Goal: Navigation & Orientation: Find specific page/section

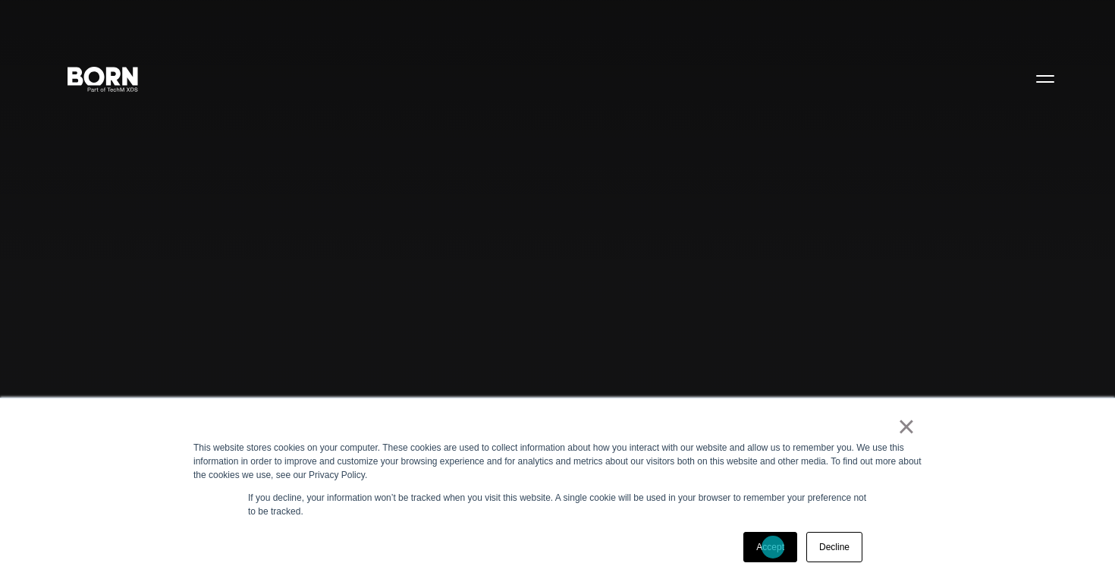
click at [775, 546] on link "Accept" at bounding box center [771, 547] width 54 height 30
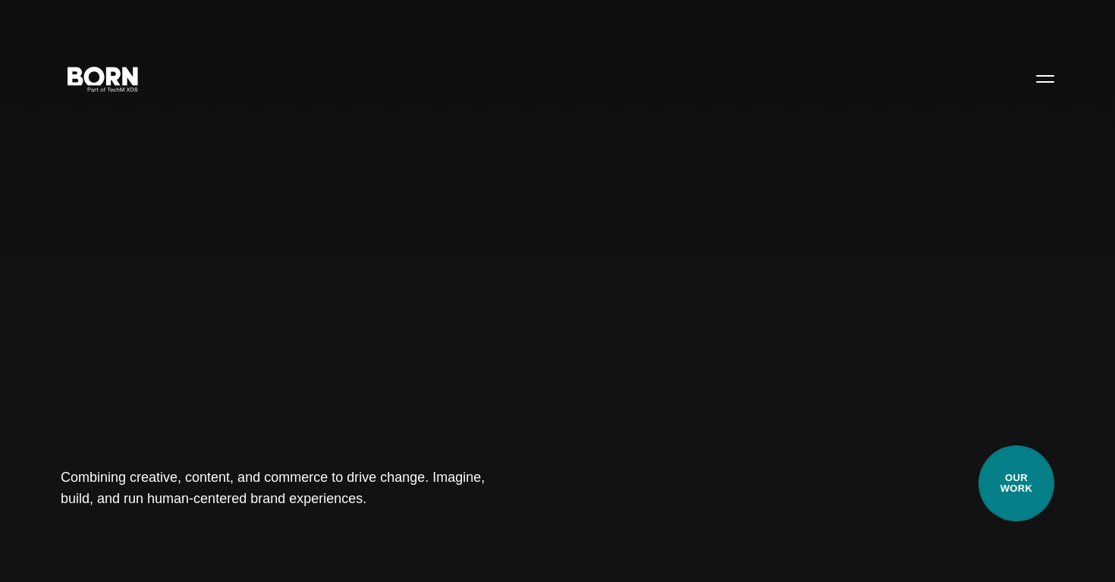
click at [1006, 467] on link "Our Work" at bounding box center [1017, 483] width 76 height 76
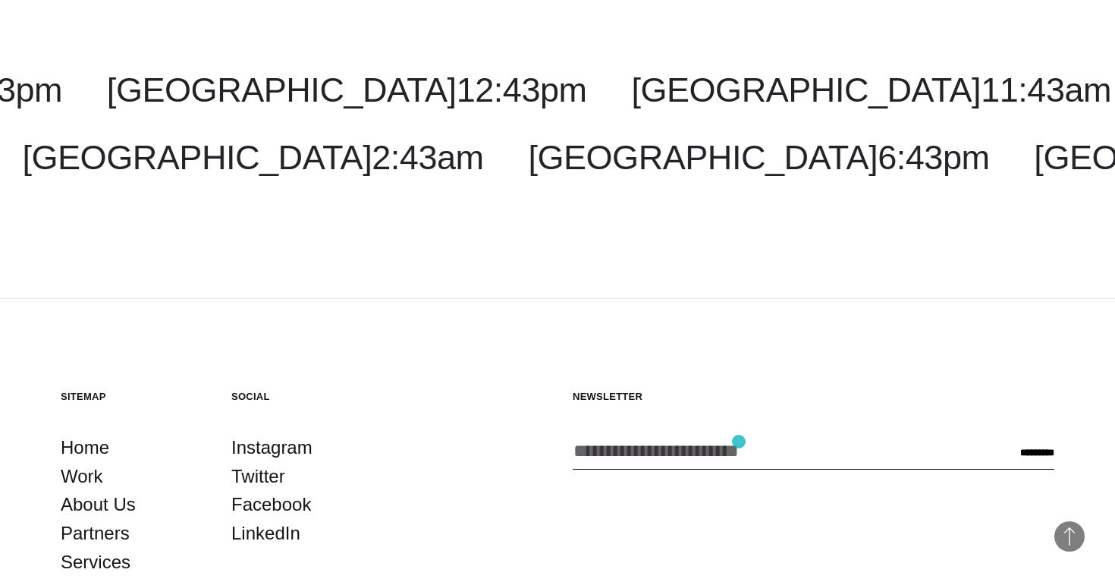
scroll to position [2781, 0]
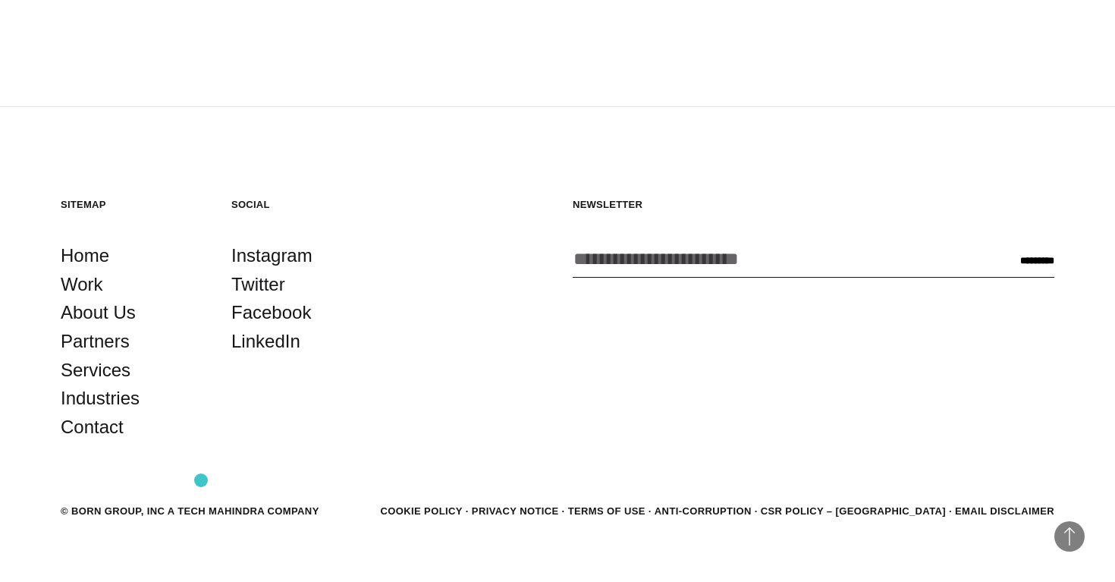
click at [201, 504] on div "© BORN GROUP, INC A Tech Mahindra Company" at bounding box center [190, 511] width 259 height 15
click at [304, 504] on div "© BORN GROUP, INC A Tech Mahindra Company" at bounding box center [190, 511] width 259 height 15
click at [92, 504] on div "© BORN GROUP, INC A Tech Mahindra Company" at bounding box center [190, 511] width 259 height 15
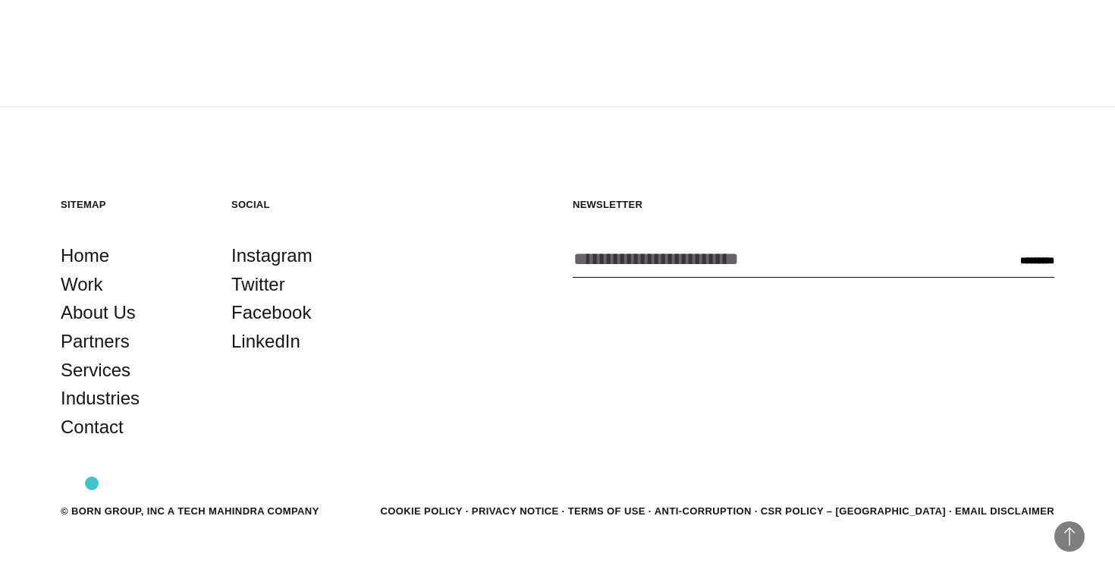
click at [92, 504] on div "© BORN GROUP, INC A Tech Mahindra Company" at bounding box center [190, 511] width 259 height 15
copy section "© BORN GROUP, INC A Tech Mahindra Company"
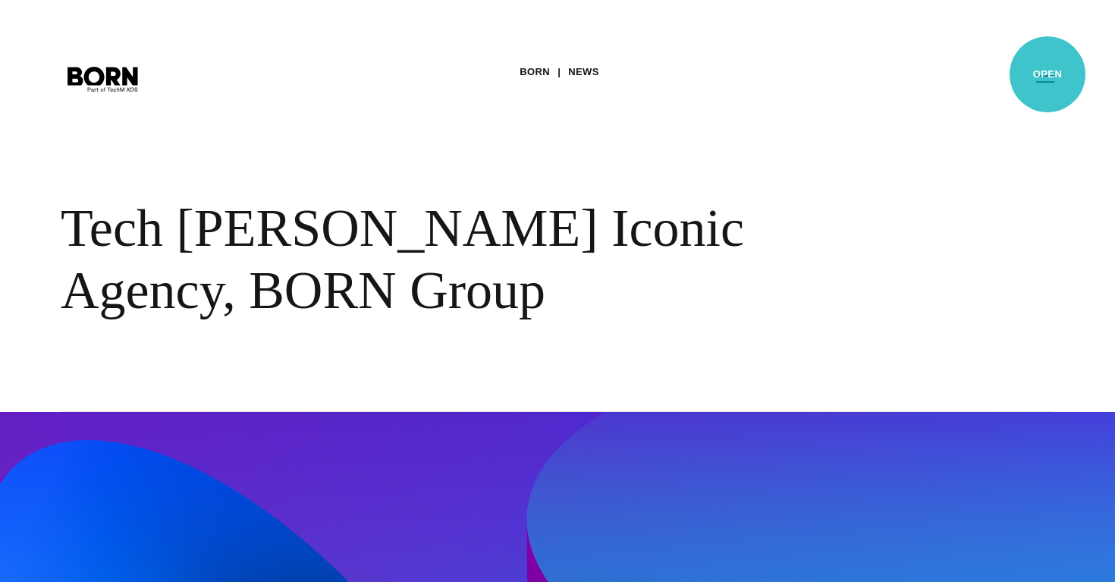
click at [1048, 74] on button "Primary Menu" at bounding box center [1045, 78] width 36 height 32
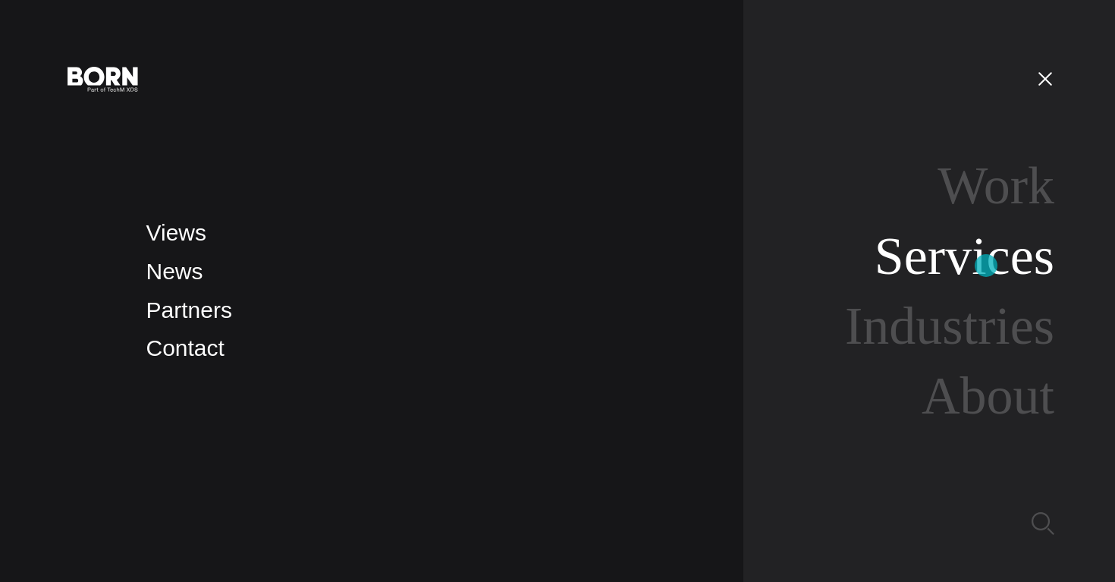
click at [986, 266] on link "Services" at bounding box center [965, 256] width 180 height 58
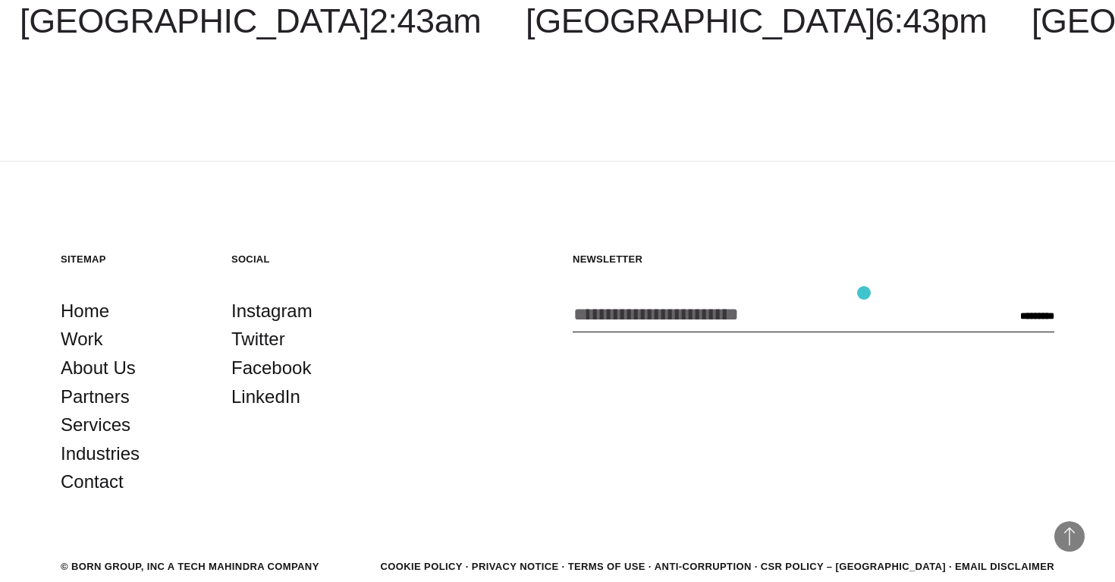
scroll to position [3185, 0]
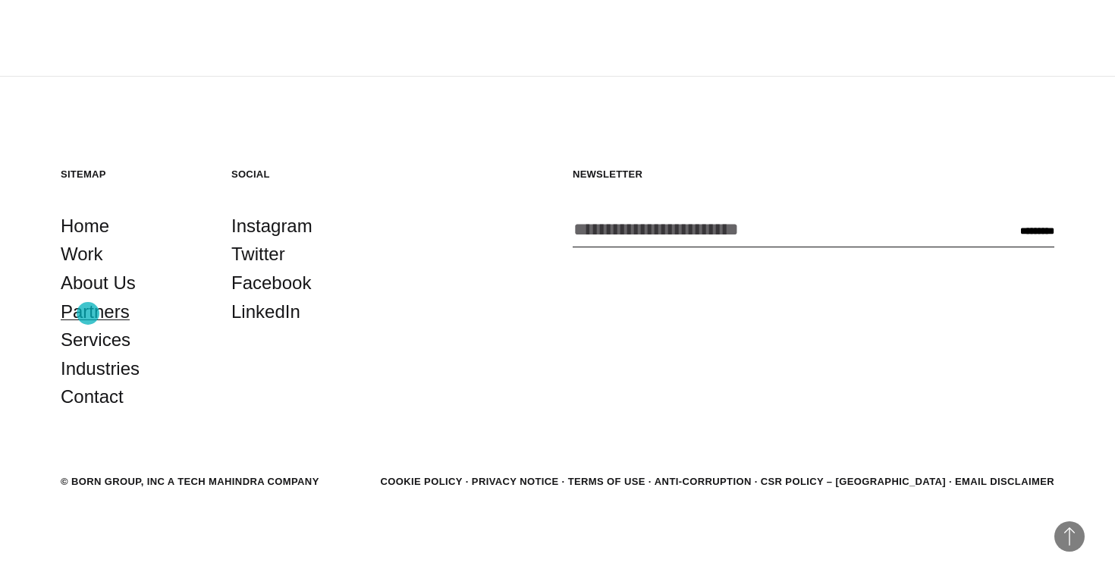
click at [88, 313] on link "Partners" at bounding box center [95, 311] width 69 height 29
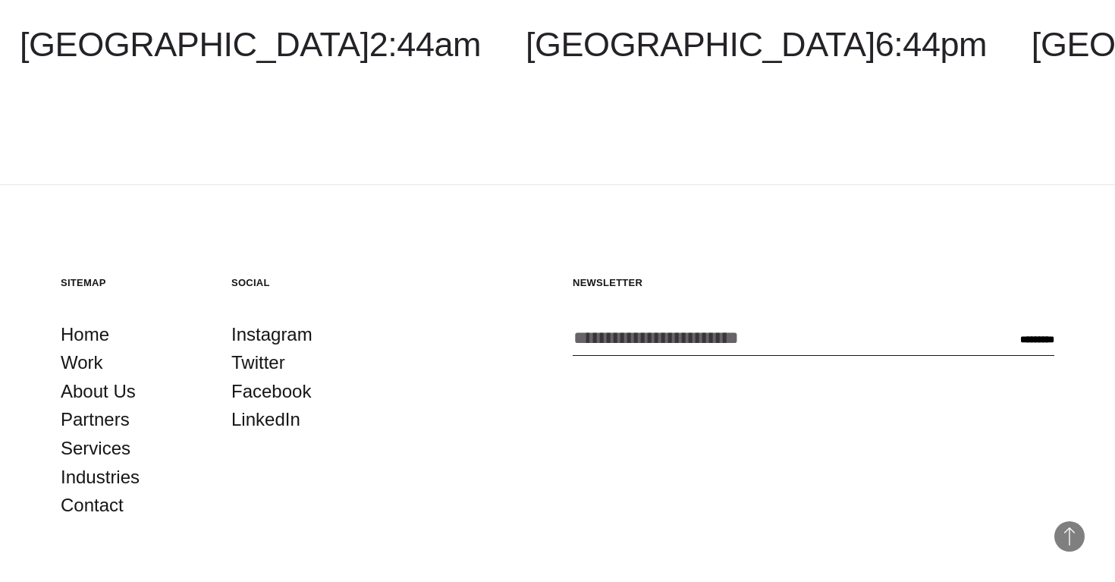
scroll to position [2937, 0]
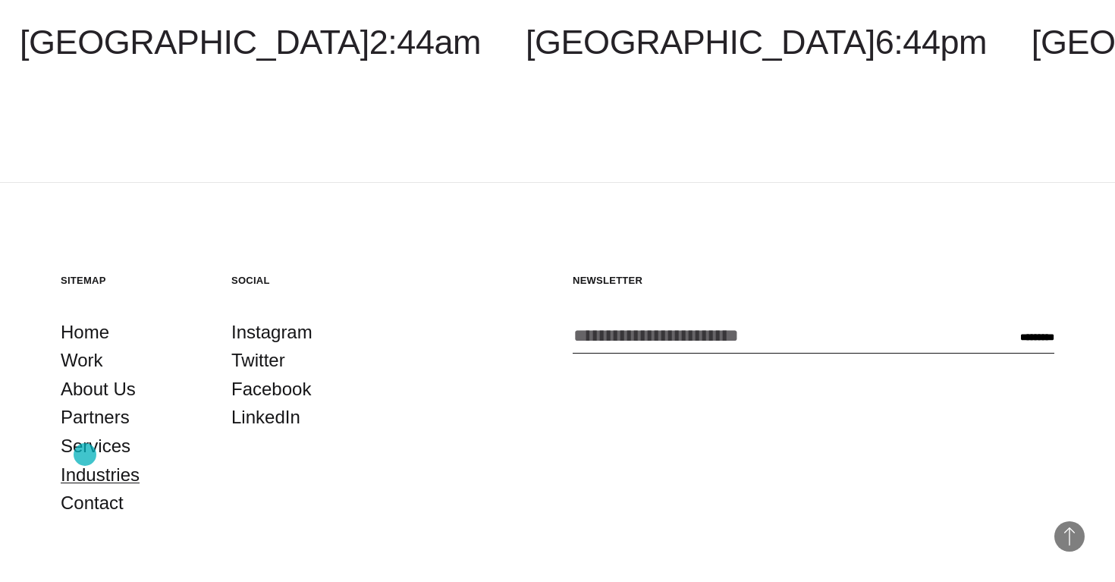
click at [85, 461] on link "Industries" at bounding box center [100, 475] width 79 height 29
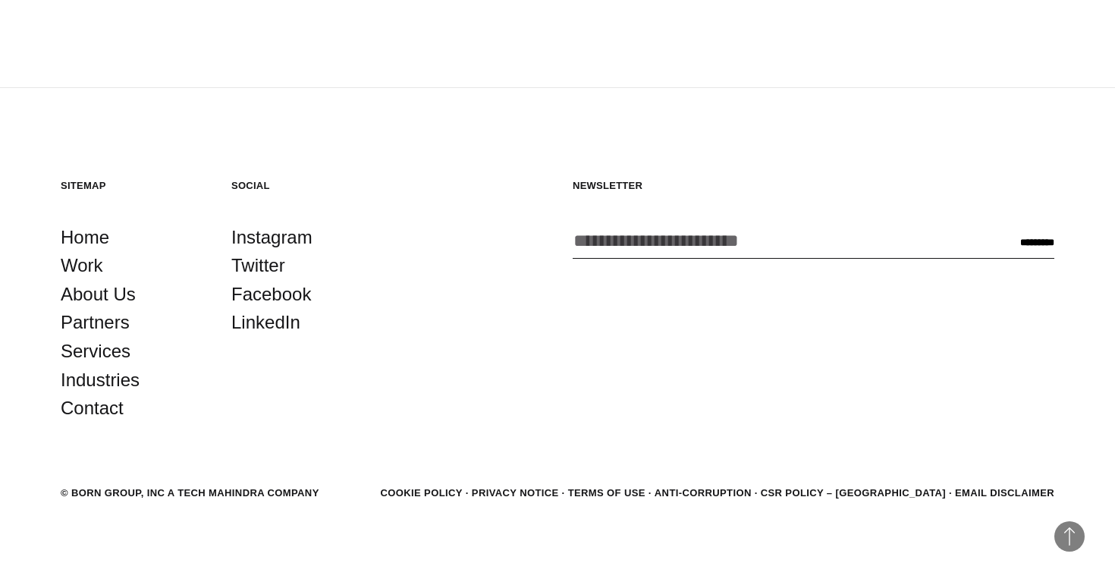
scroll to position [2565, 0]
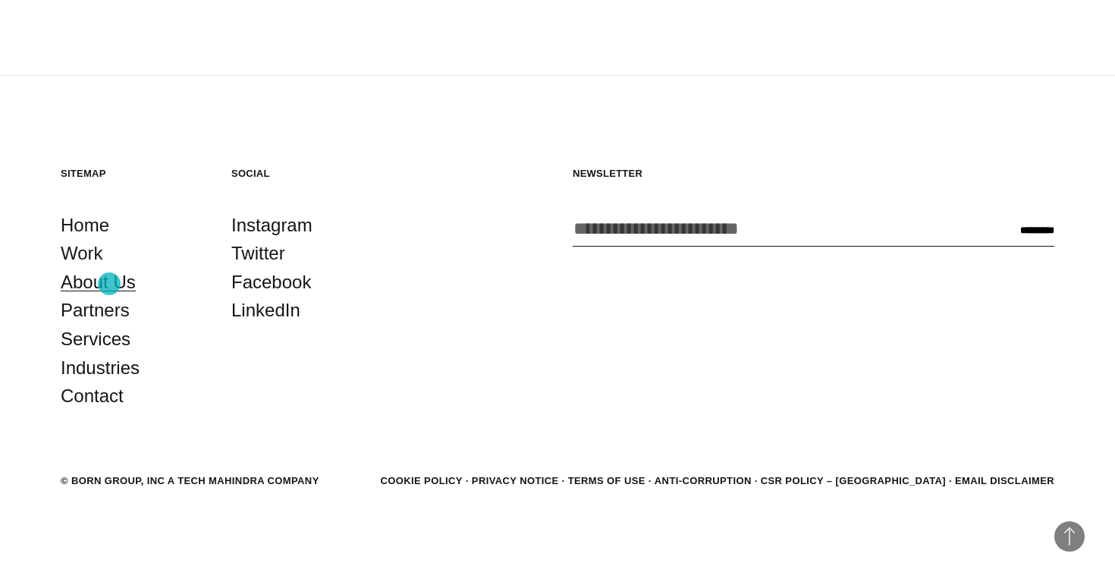
click at [109, 284] on link "About Us" at bounding box center [98, 282] width 75 height 29
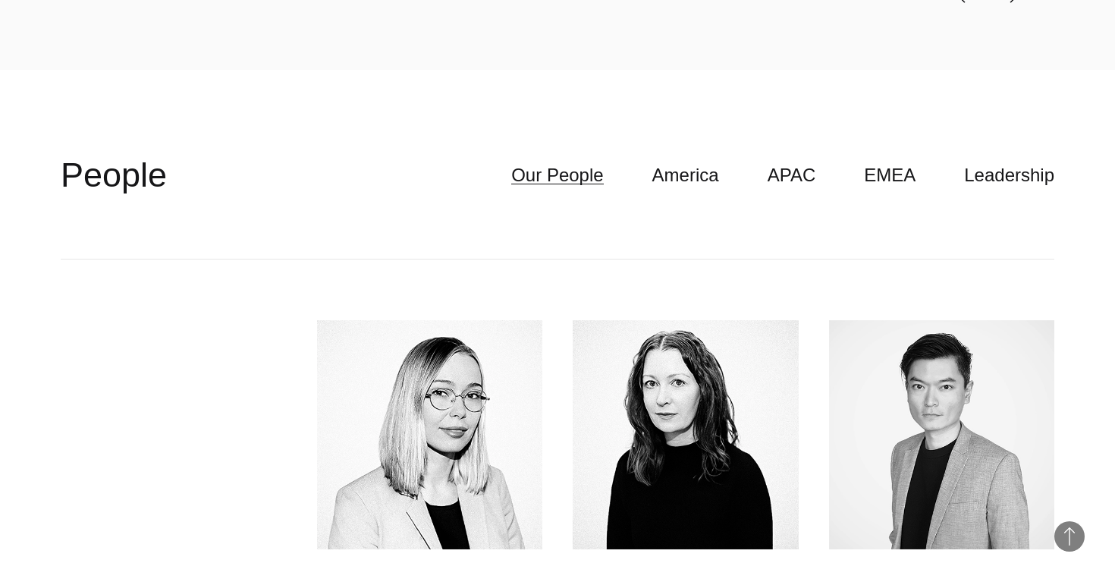
scroll to position [3797, 0]
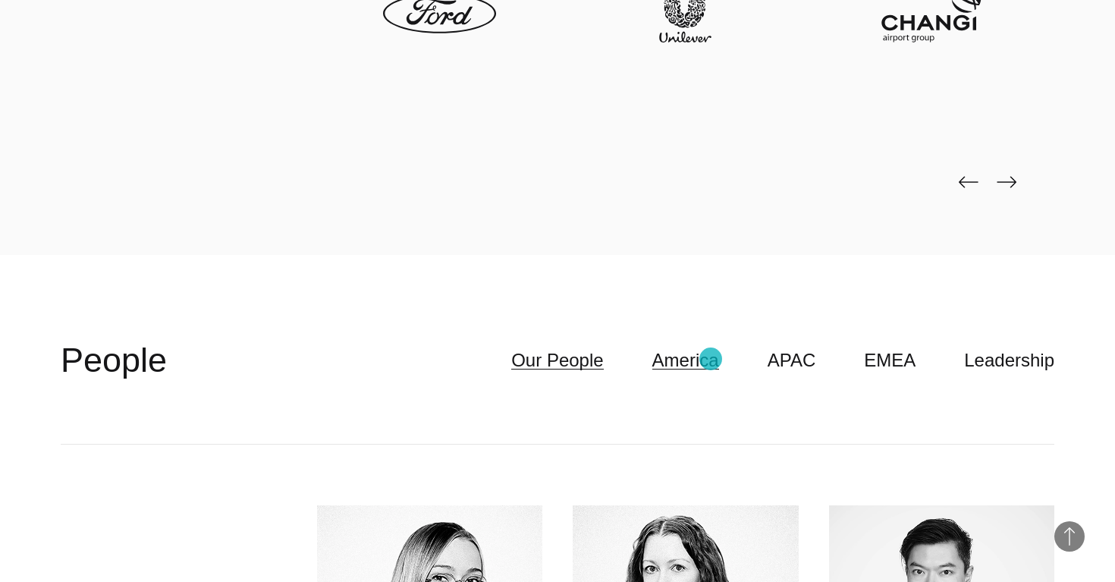
click at [711, 359] on link "America" at bounding box center [686, 360] width 67 height 29
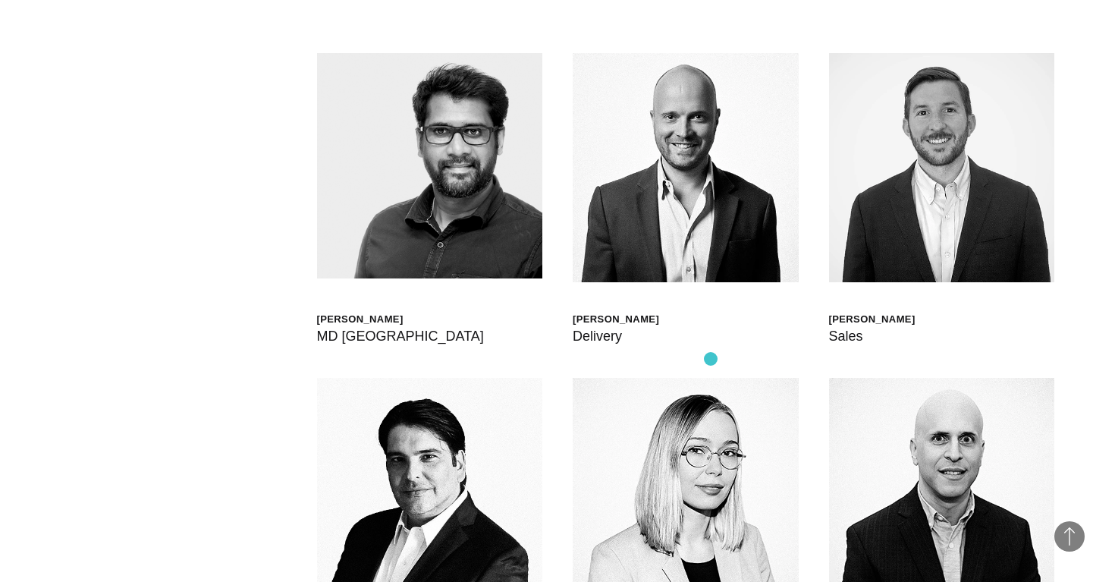
scroll to position [4254, 0]
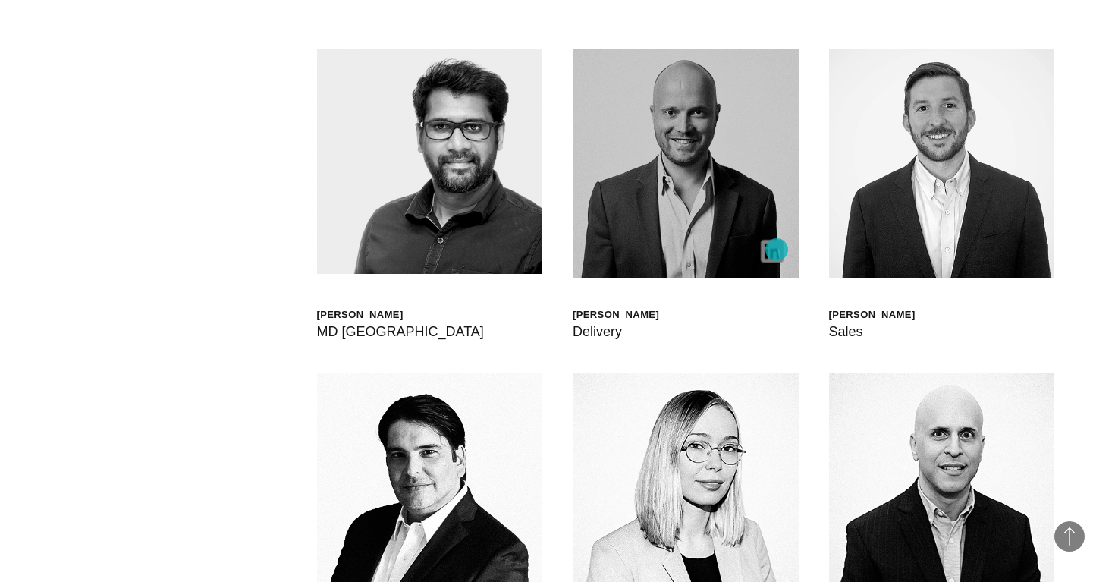
click at [777, 250] on img at bounding box center [772, 251] width 23 height 23
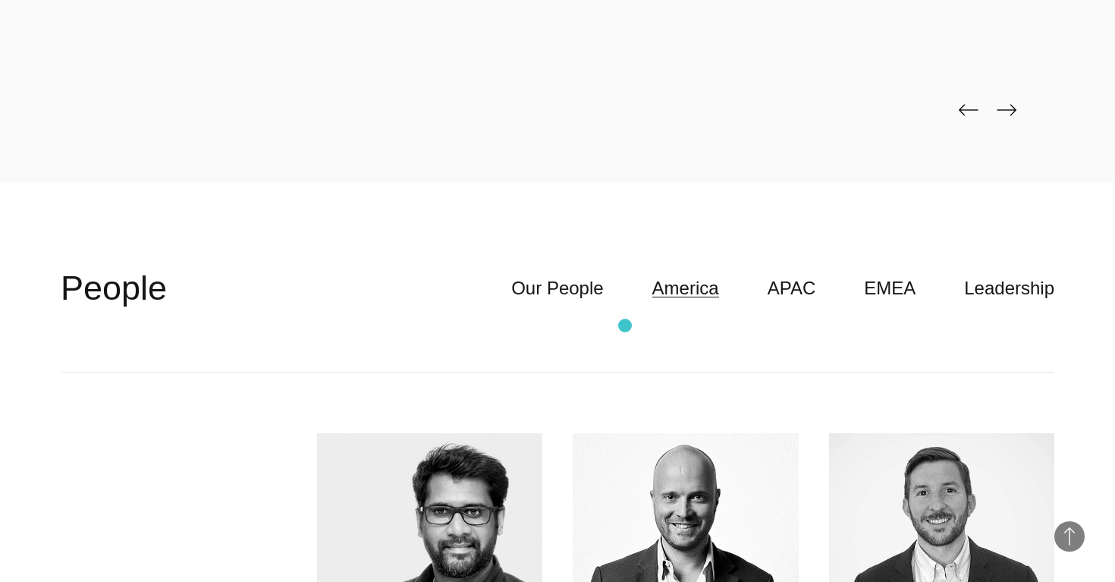
scroll to position [3877, 0]
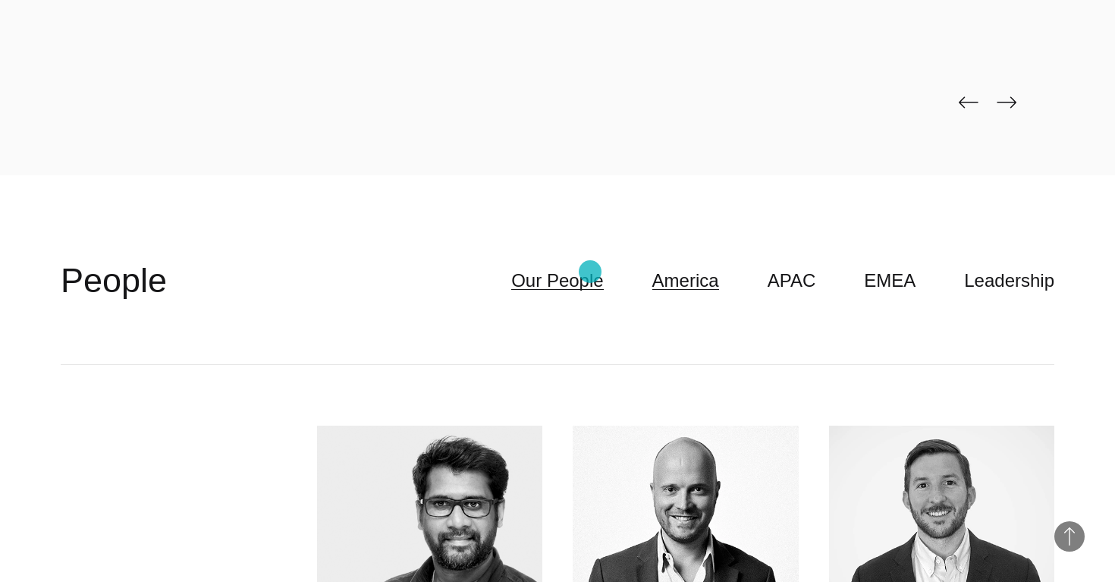
click at [590, 272] on link "Our People" at bounding box center [557, 280] width 92 height 29
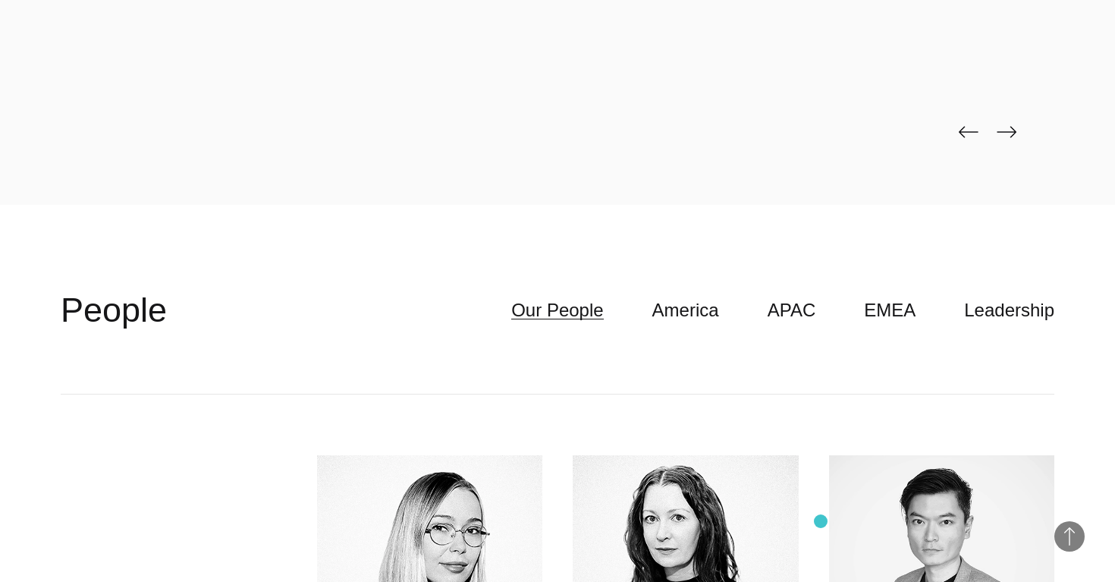
scroll to position [3833, 0]
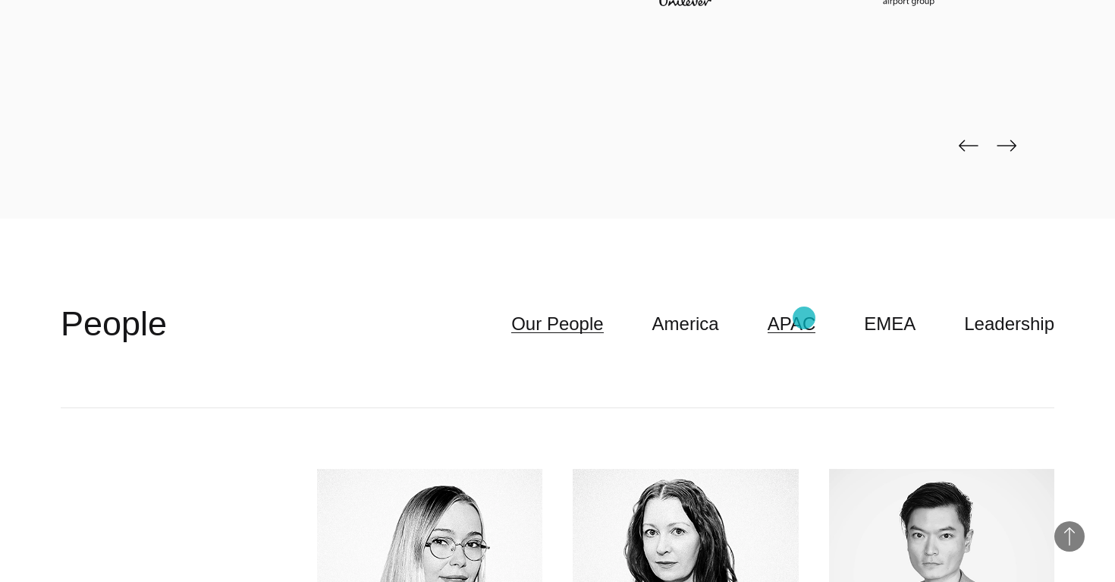
click at [804, 318] on link "APAC" at bounding box center [792, 324] width 49 height 29
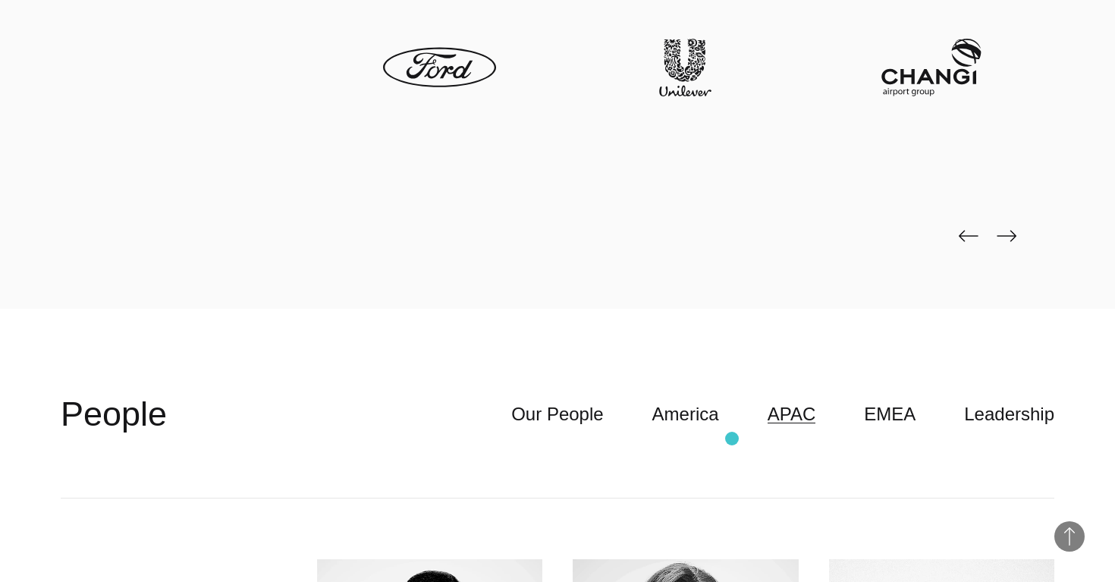
scroll to position [3745, 0]
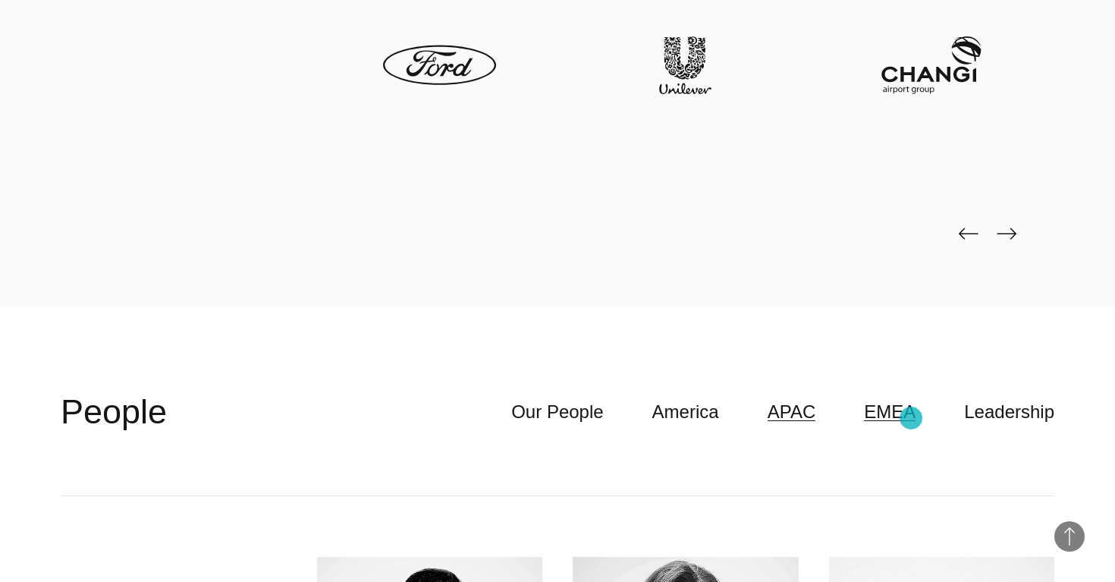
click at [911, 418] on link "EMEA" at bounding box center [890, 412] width 52 height 29
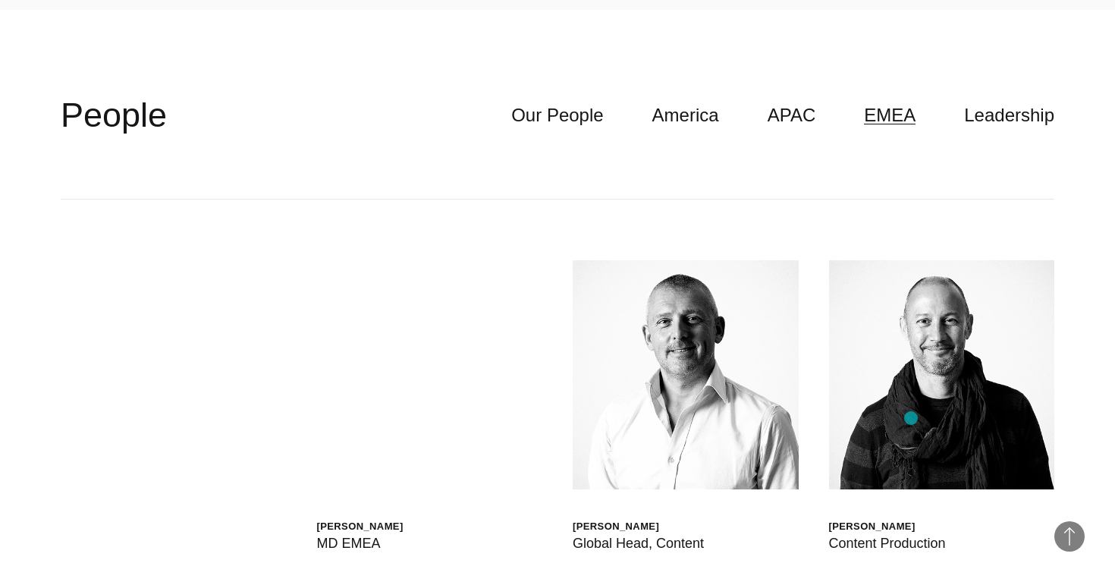
scroll to position [4037, 0]
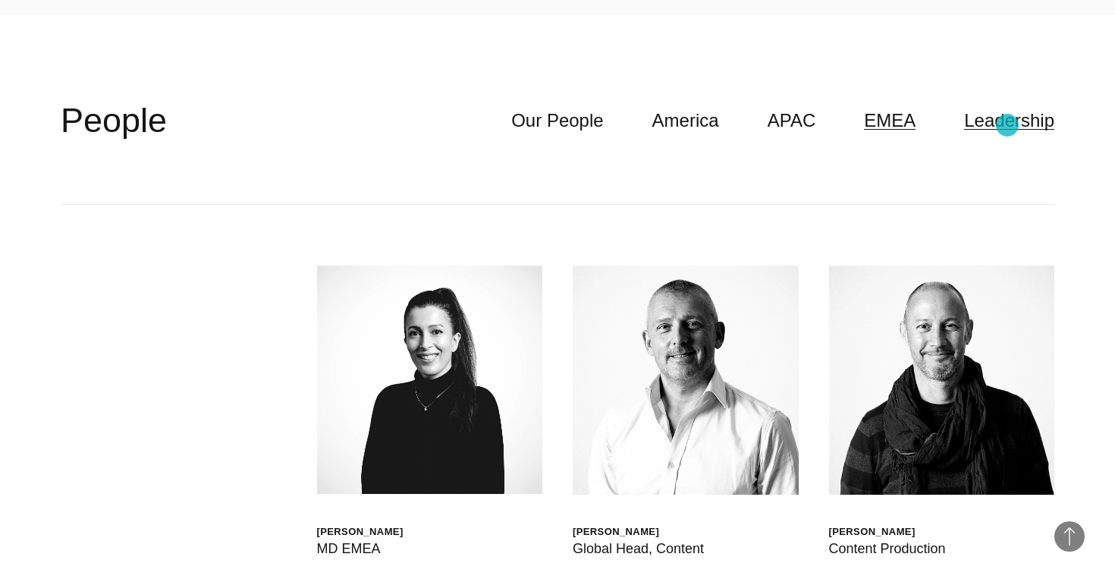
click at [1008, 125] on link "Leadership" at bounding box center [1009, 120] width 90 height 29
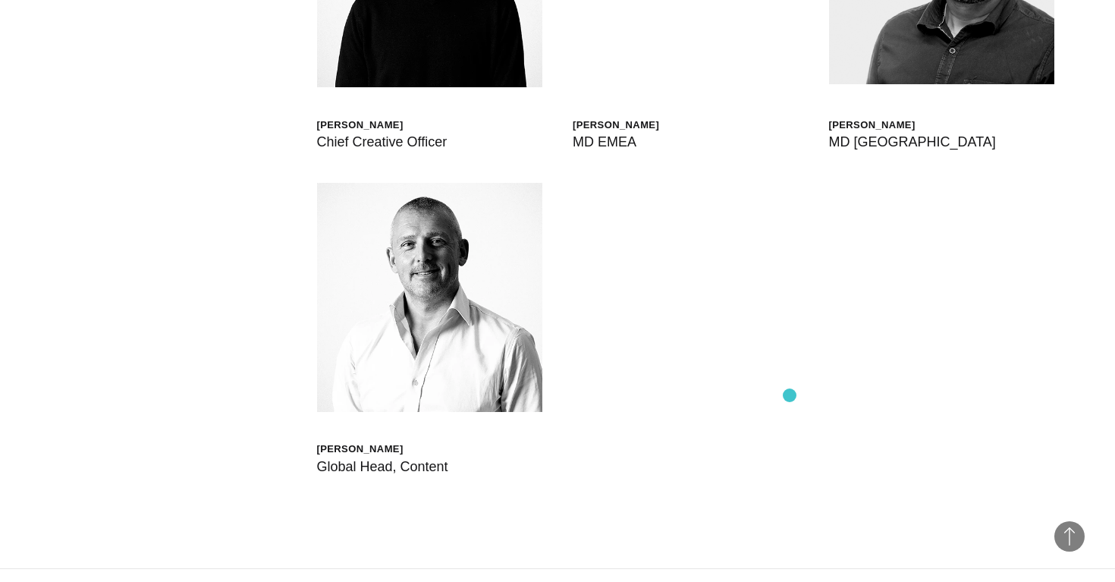
scroll to position [4771, 0]
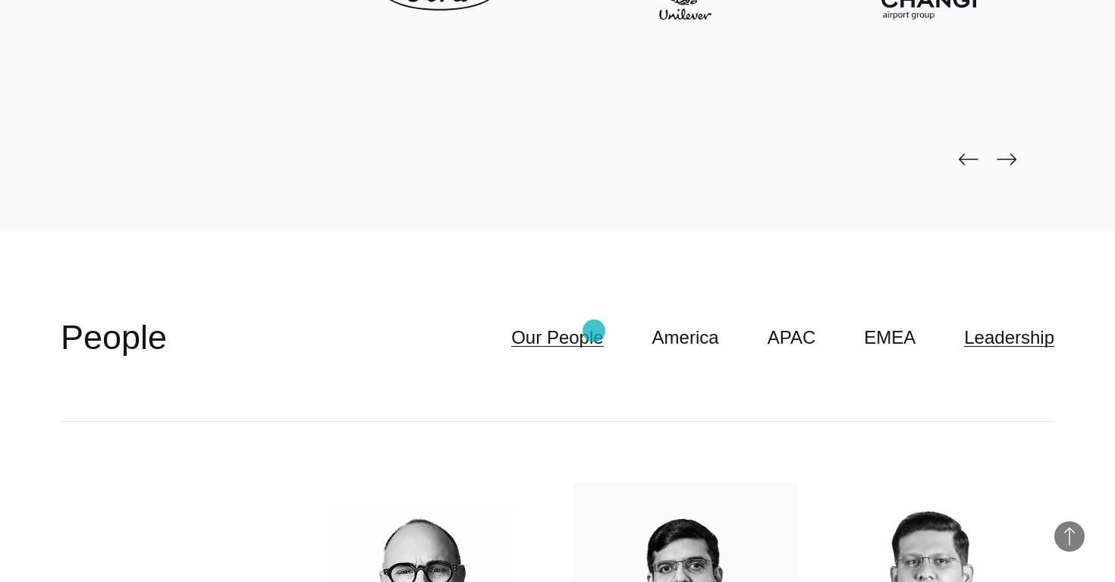
click at [594, 331] on link "Our People" at bounding box center [557, 337] width 92 height 29
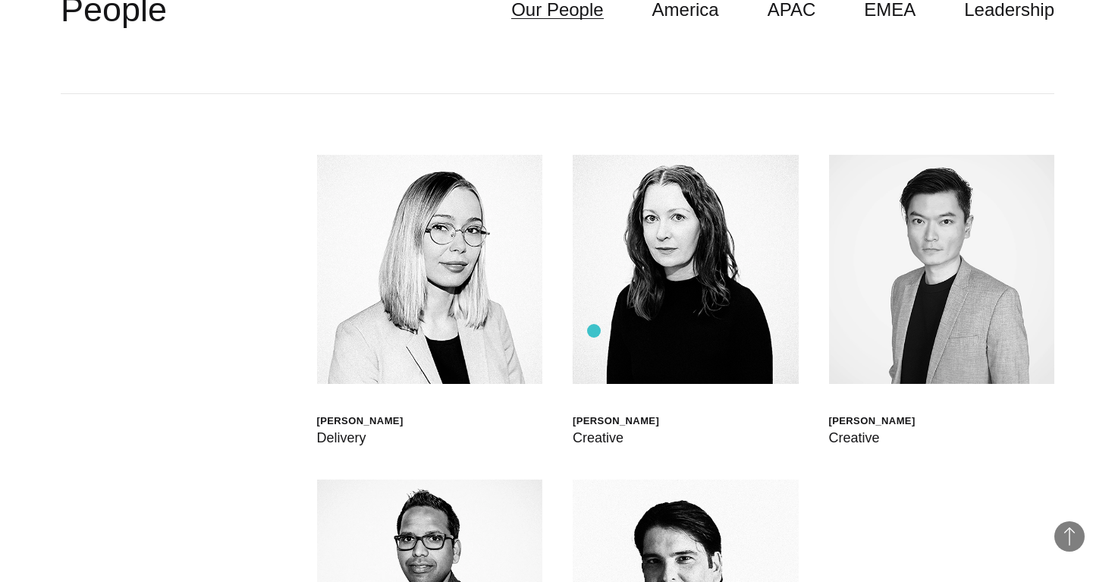
scroll to position [4169, 0]
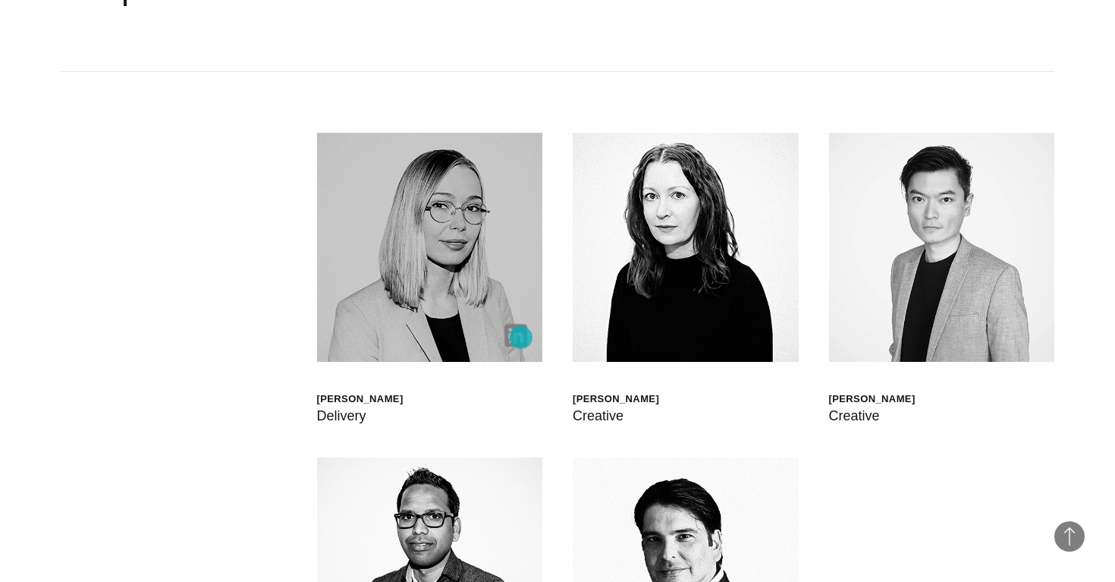
click at [521, 338] on img at bounding box center [516, 335] width 23 height 23
